Goal: Connect with others: Connect with others

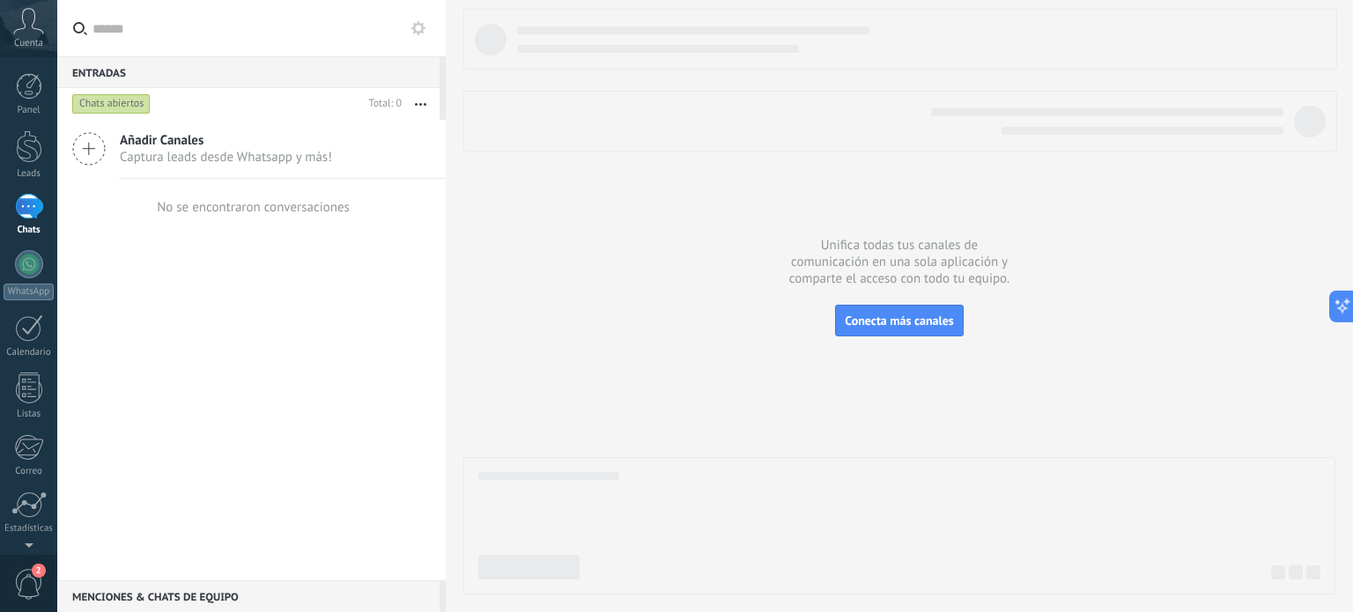
click at [39, 202] on div at bounding box center [29, 207] width 28 height 26
click at [33, 263] on div at bounding box center [29, 264] width 28 height 28
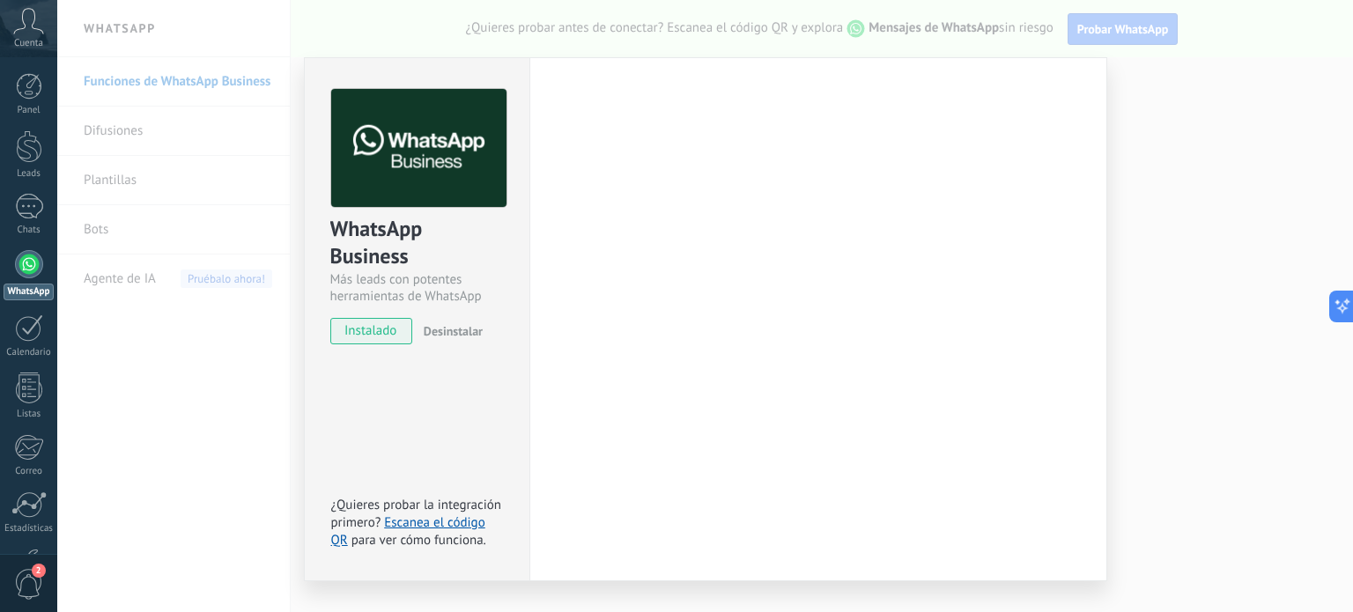
click at [893, 27] on div "WhatsApp Business Más leads con potentes herramientas de WhatsApp instalado Des…" at bounding box center [704, 306] width 1295 height 612
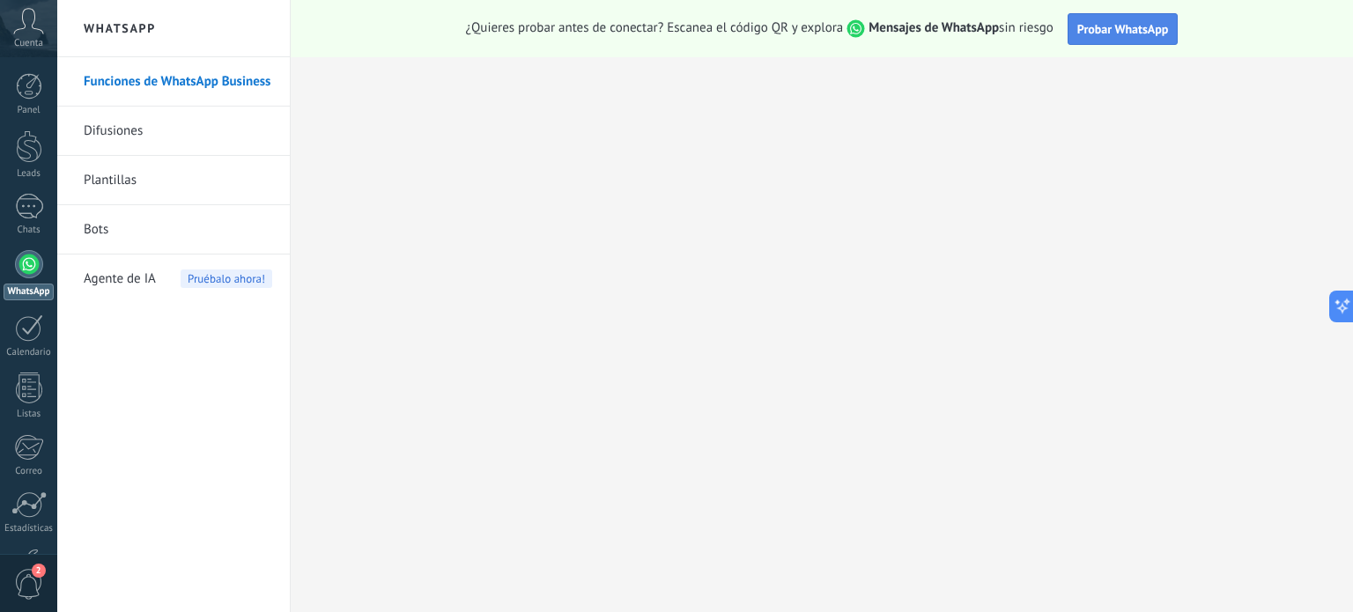
click at [1114, 18] on button "Probar WhatsApp" at bounding box center [1122, 29] width 111 height 32
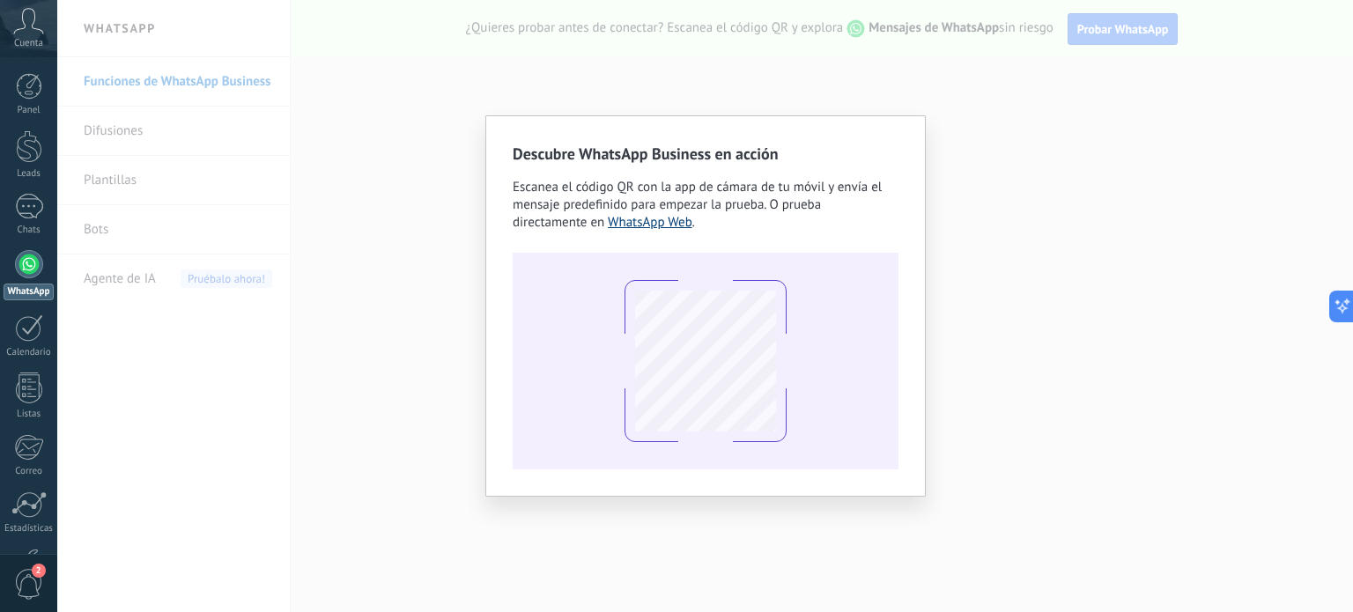
click at [666, 221] on link "WhatsApp Web" at bounding box center [650, 222] width 85 height 17
click at [962, 104] on div "Descubre WhatsApp Business en acción Escanea el código QR con la app de cámara …" at bounding box center [704, 306] width 1295 height 612
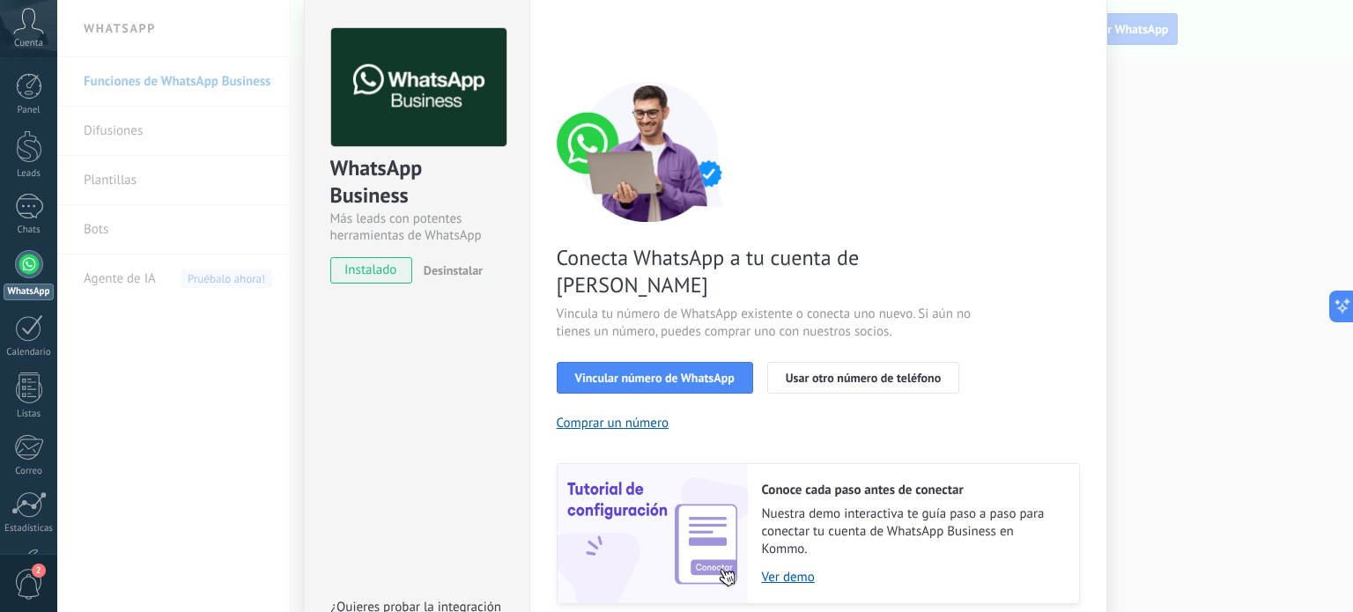
scroll to position [88, 0]
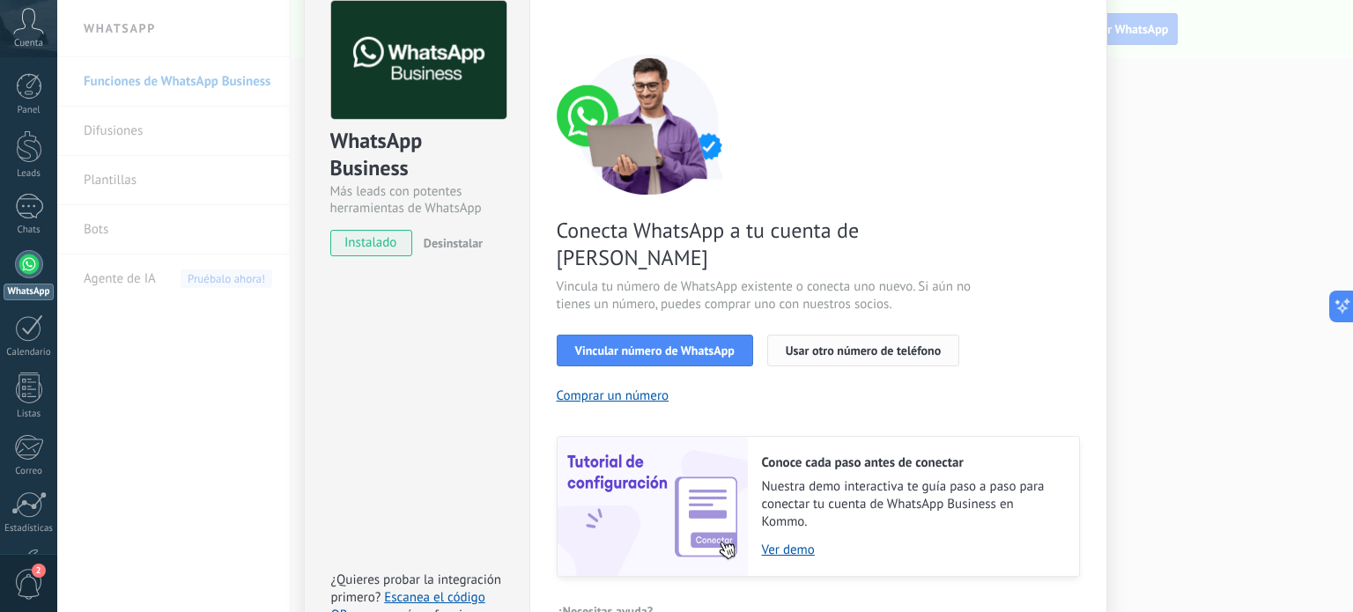
click at [830, 344] on span "Usar otro número de teléfono" at bounding box center [862, 350] width 155 height 12
click at [645, 344] on span "Vincular número de WhatsApp" at bounding box center [654, 350] width 159 height 12
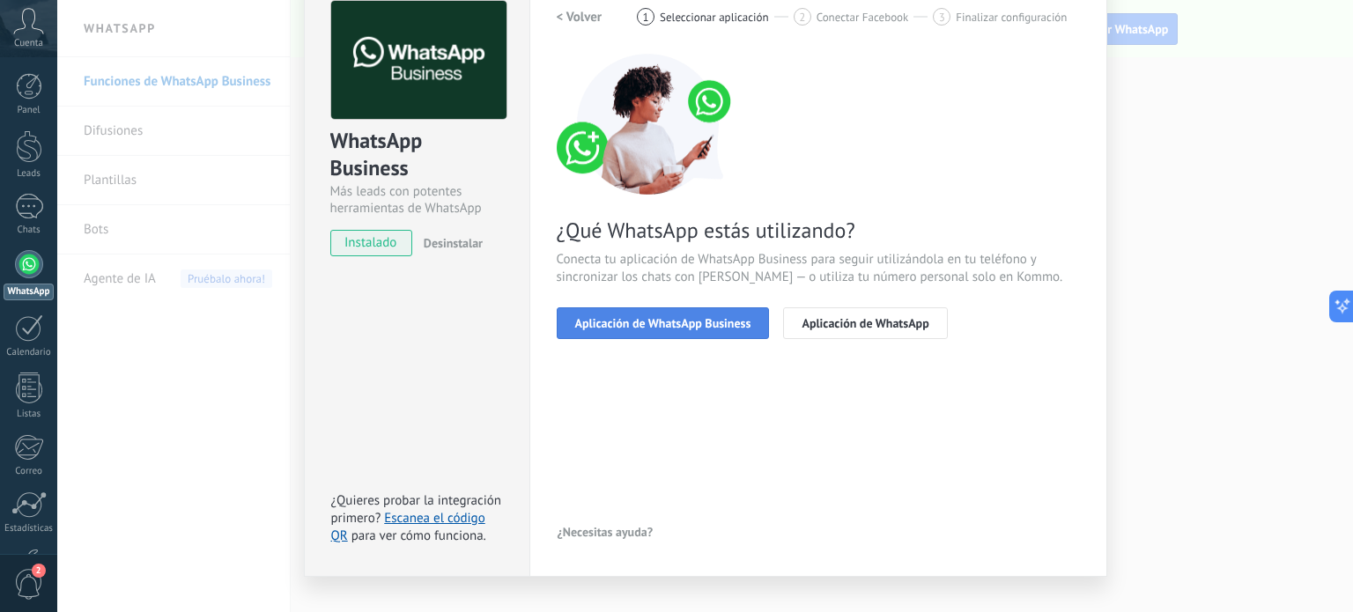
click at [637, 321] on span "Aplicación de WhatsApp Business" at bounding box center [663, 323] width 176 height 12
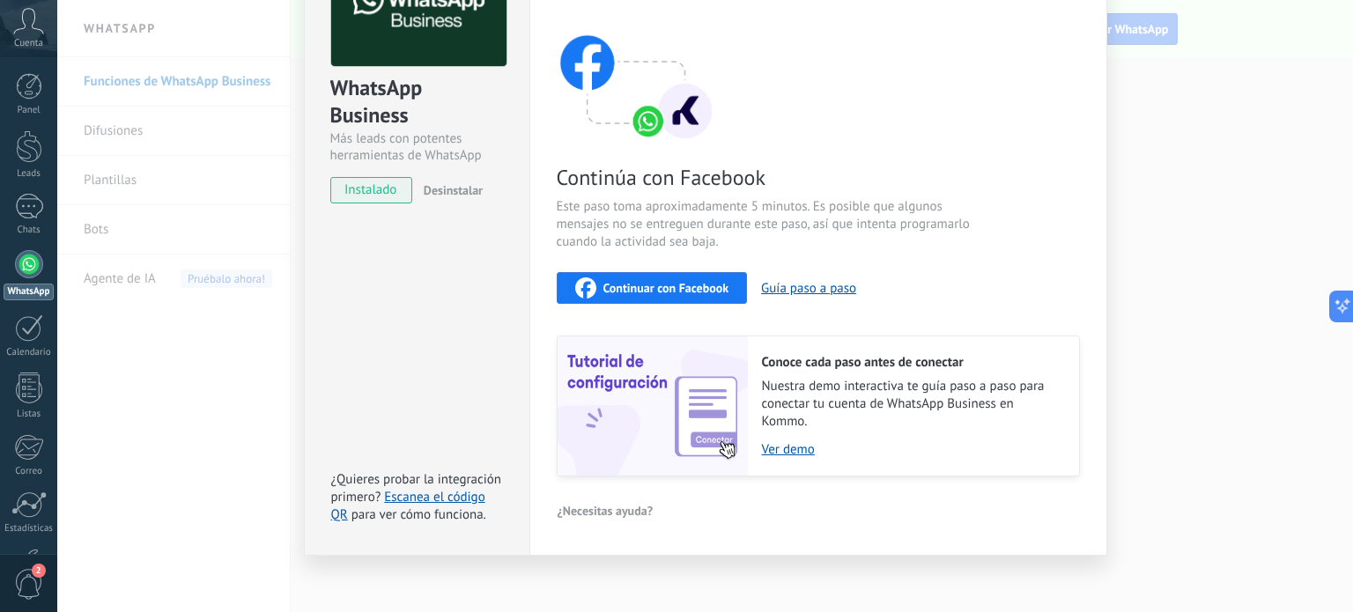
scroll to position [149, 0]
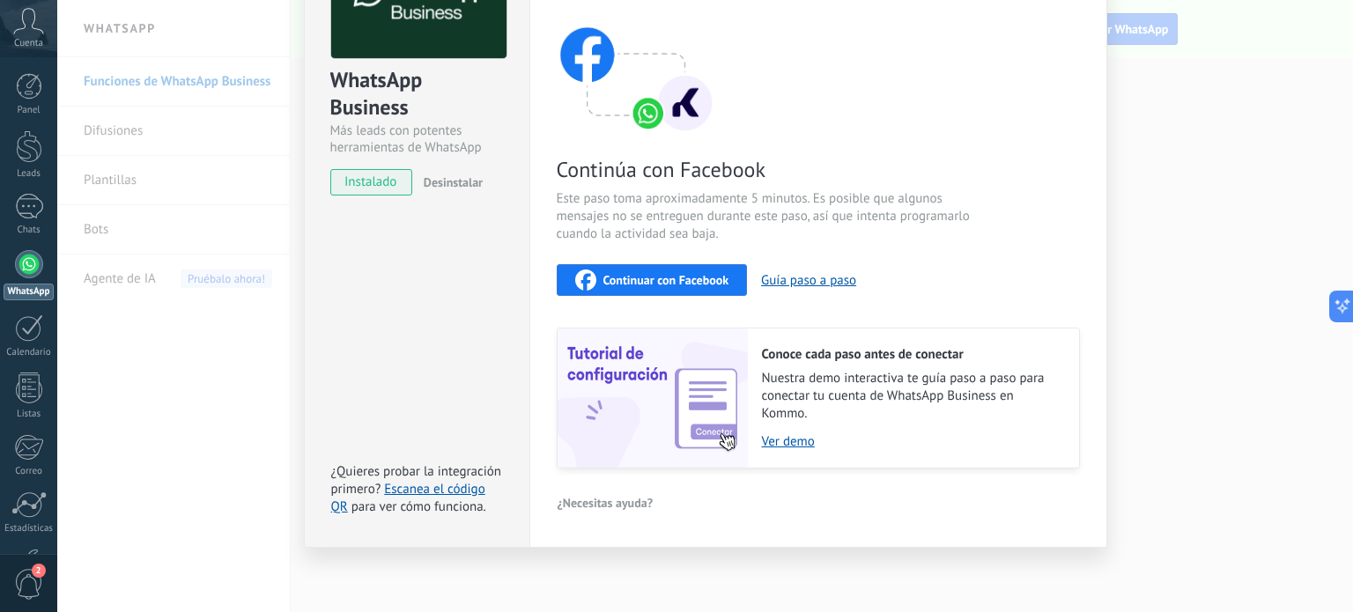
click at [692, 277] on span "Continuar con Facebook" at bounding box center [666, 280] width 126 height 12
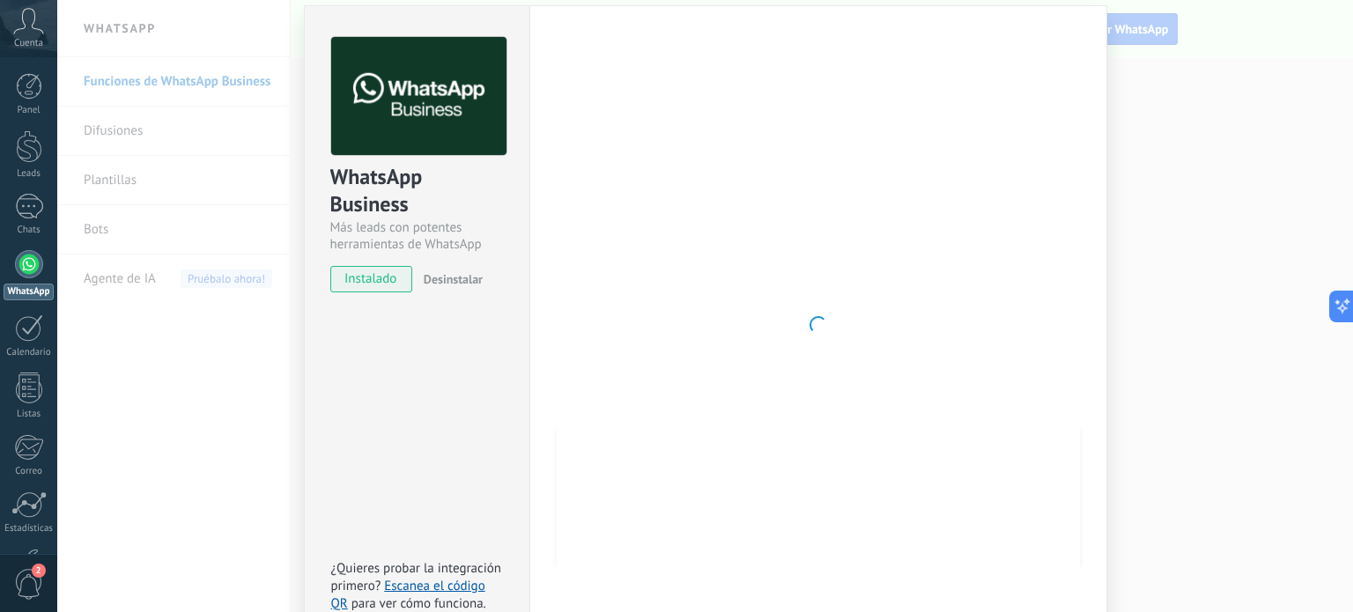
scroll to position [0, 0]
